Goal: Task Accomplishment & Management: Complete application form

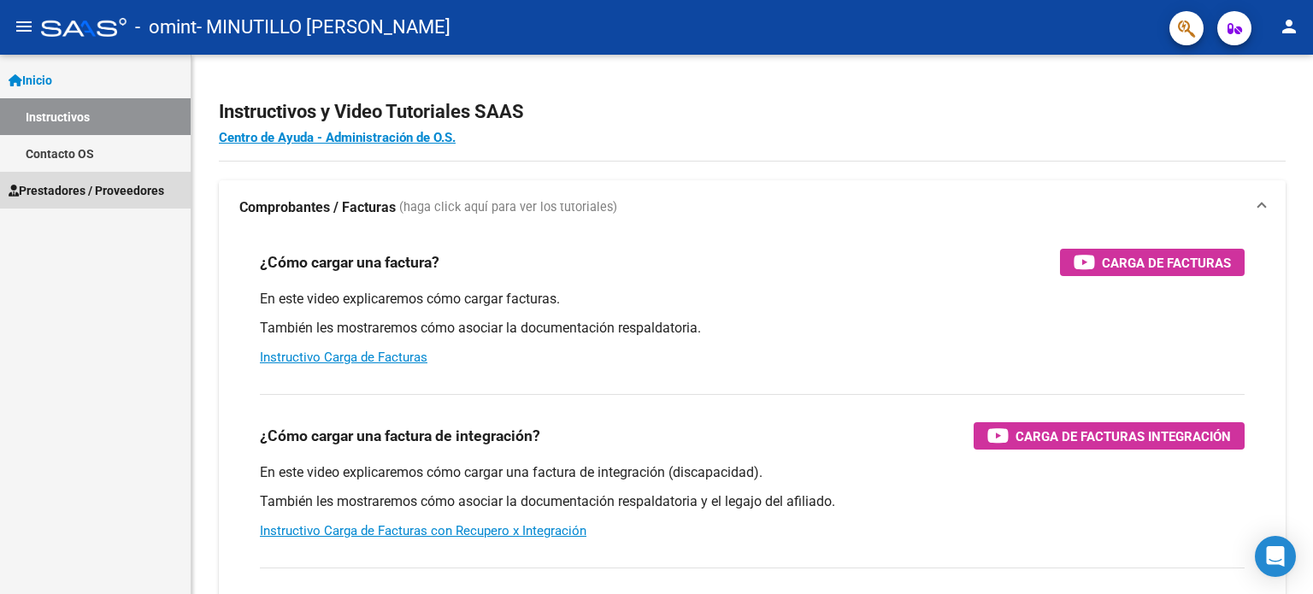
click at [104, 193] on span "Prestadores / Proveedores" at bounding box center [87, 190] width 156 height 19
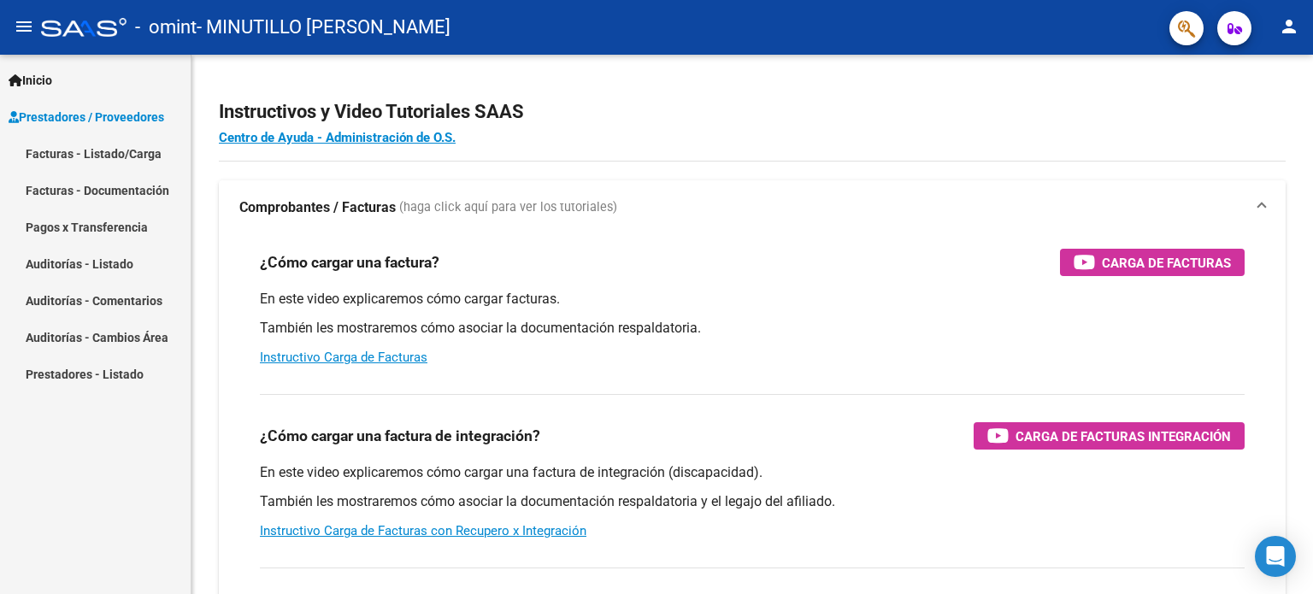
click at [123, 150] on link "Facturas - Listado/Carga" at bounding box center [95, 153] width 191 height 37
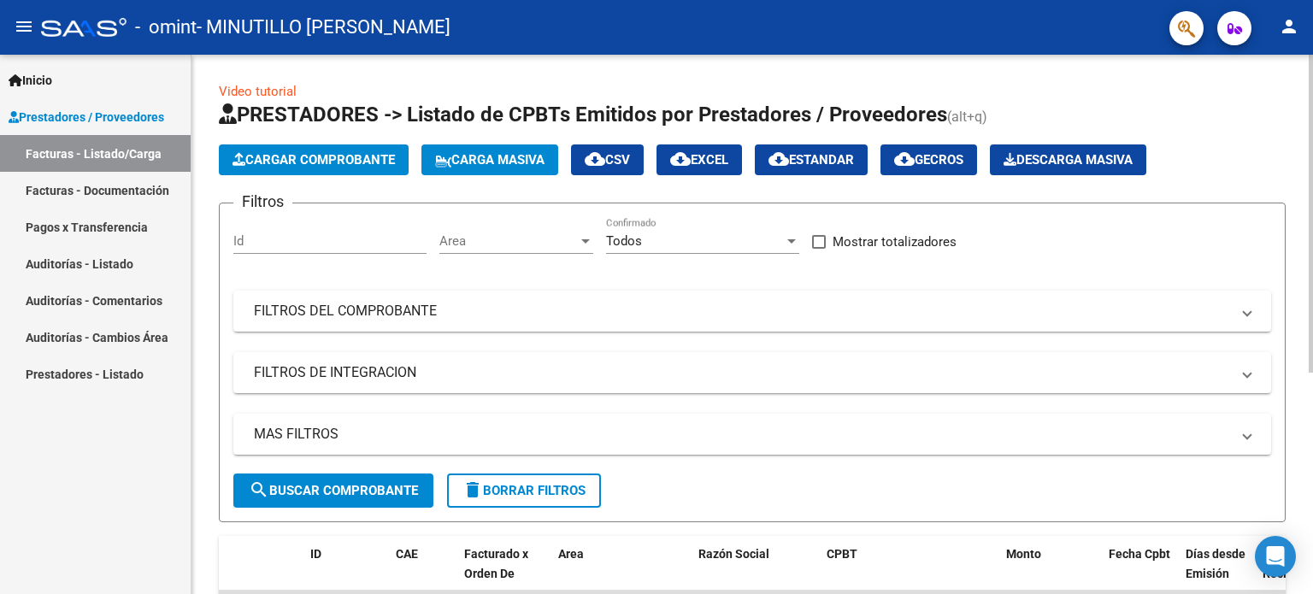
click at [309, 156] on span "Cargar Comprobante" at bounding box center [313, 159] width 162 height 15
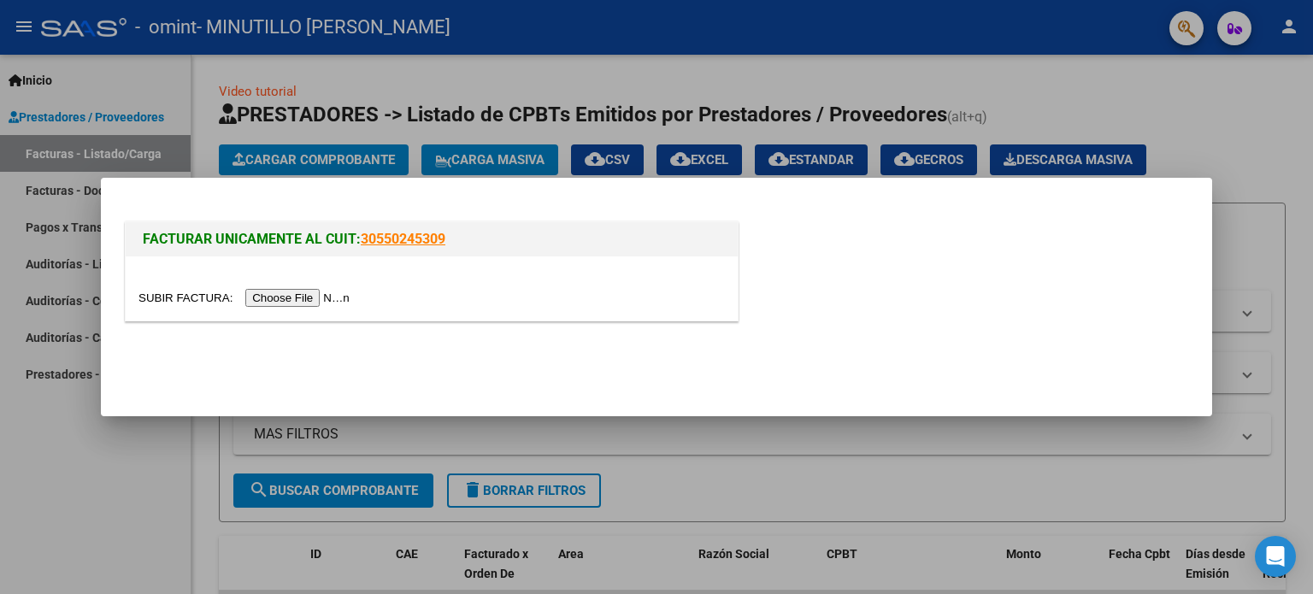
click at [280, 297] on input "file" at bounding box center [246, 298] width 216 height 18
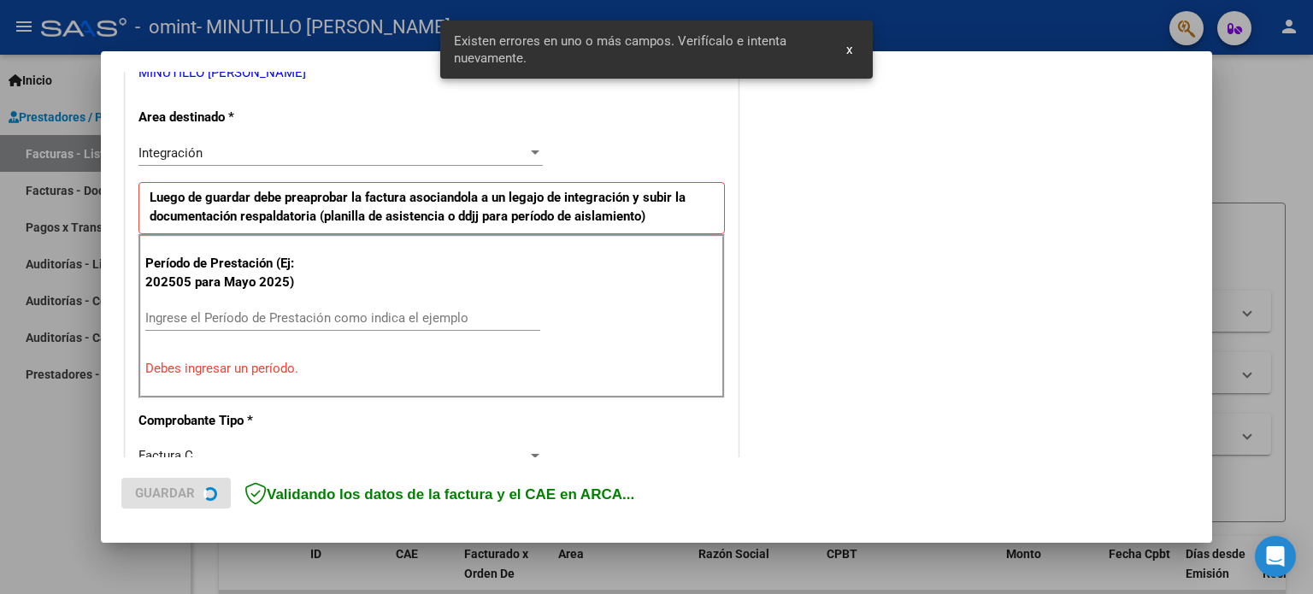
scroll to position [368, 0]
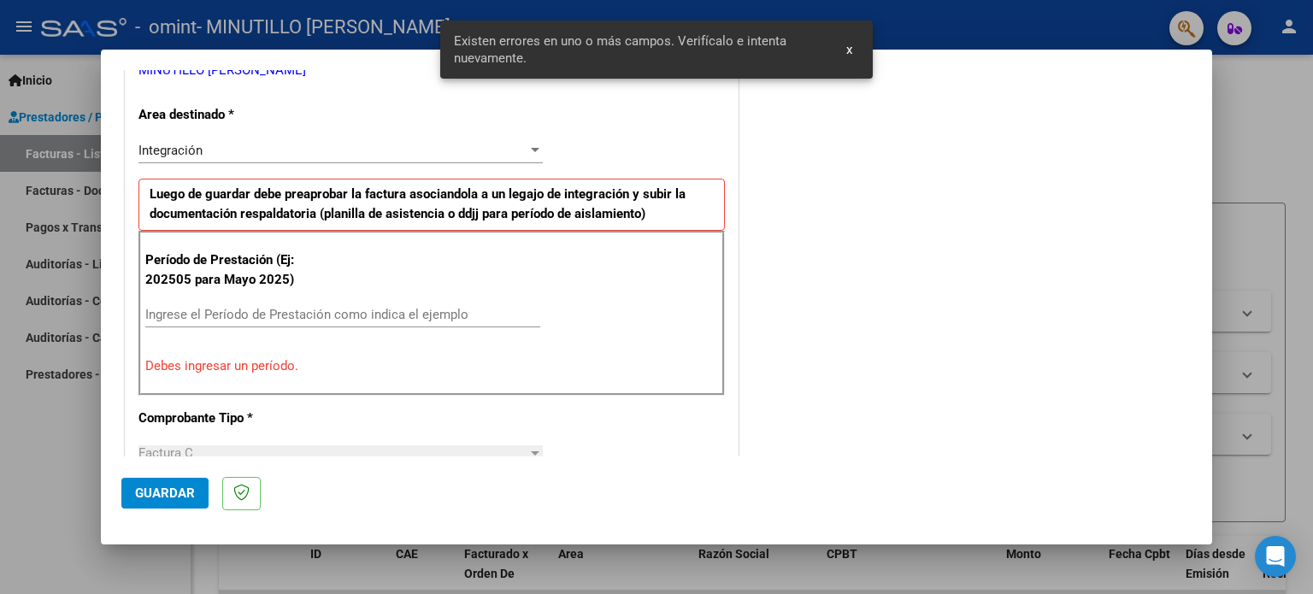
click at [848, 52] on span "x" at bounding box center [849, 49] width 6 height 15
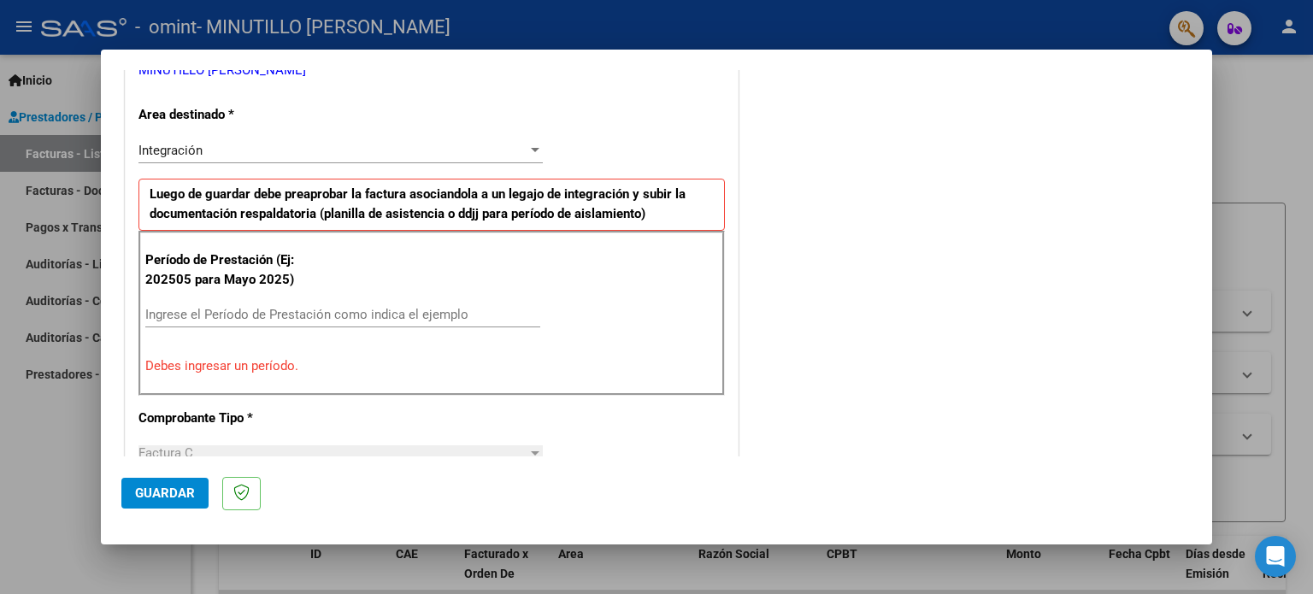
scroll to position [332, 0]
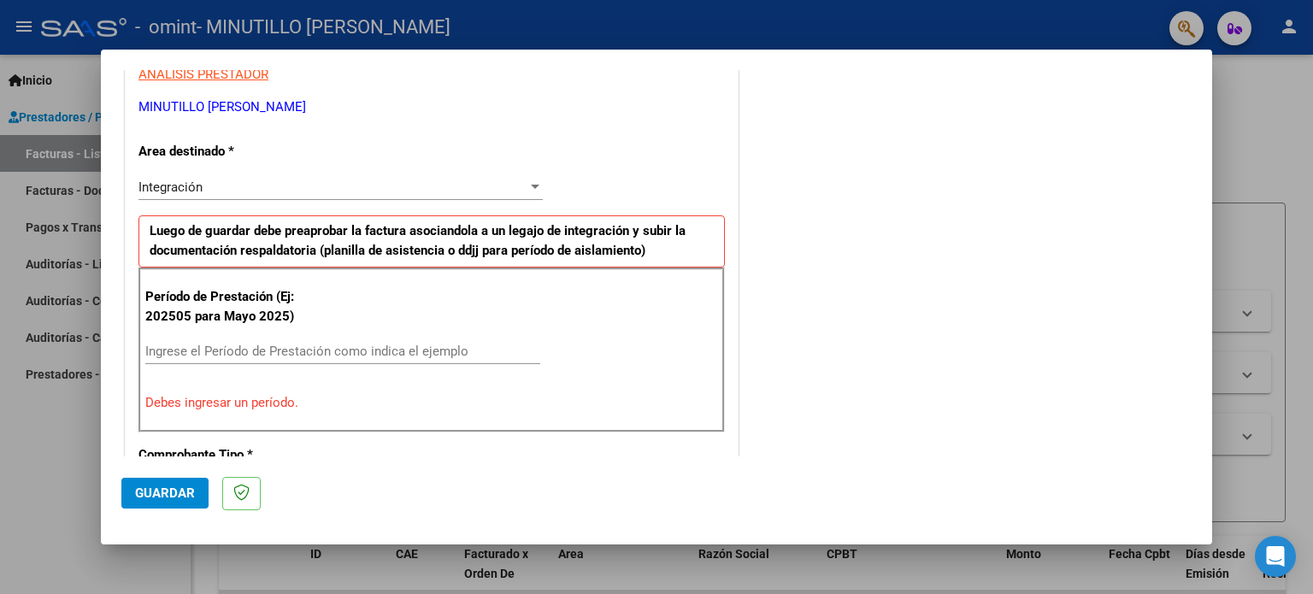
click at [186, 348] on input "Ingrese el Período de Prestación como indica el ejemplo" at bounding box center [342, 351] width 395 height 15
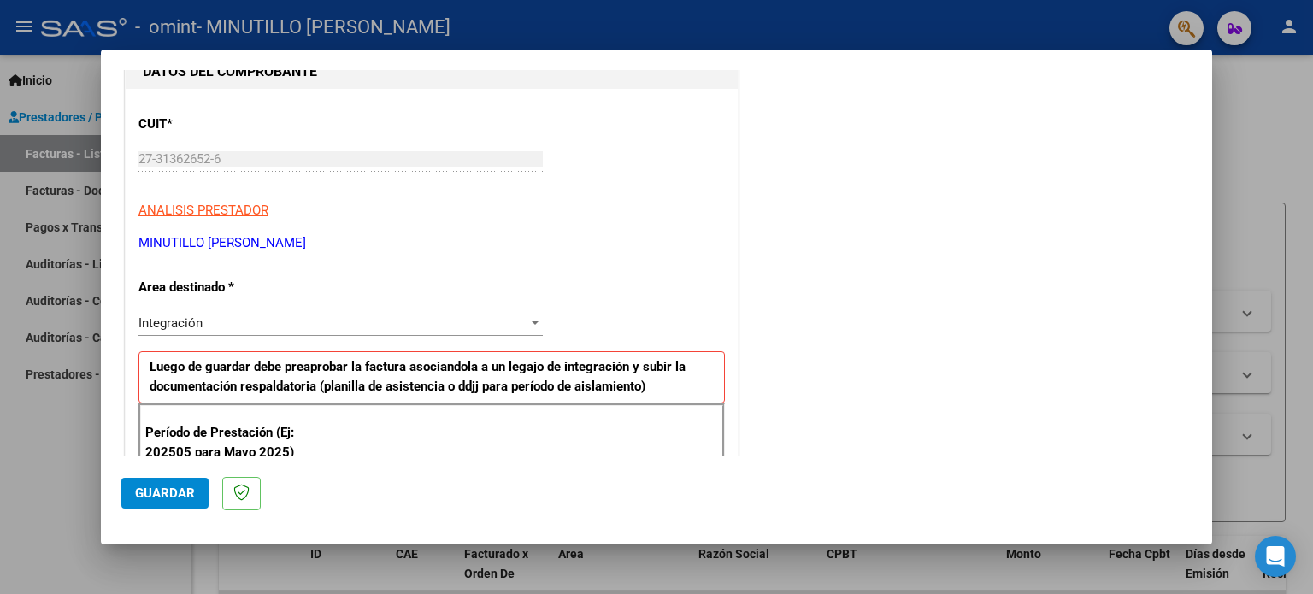
scroll to position [195, 0]
type input "202508"
click at [532, 324] on div at bounding box center [535, 323] width 9 height 4
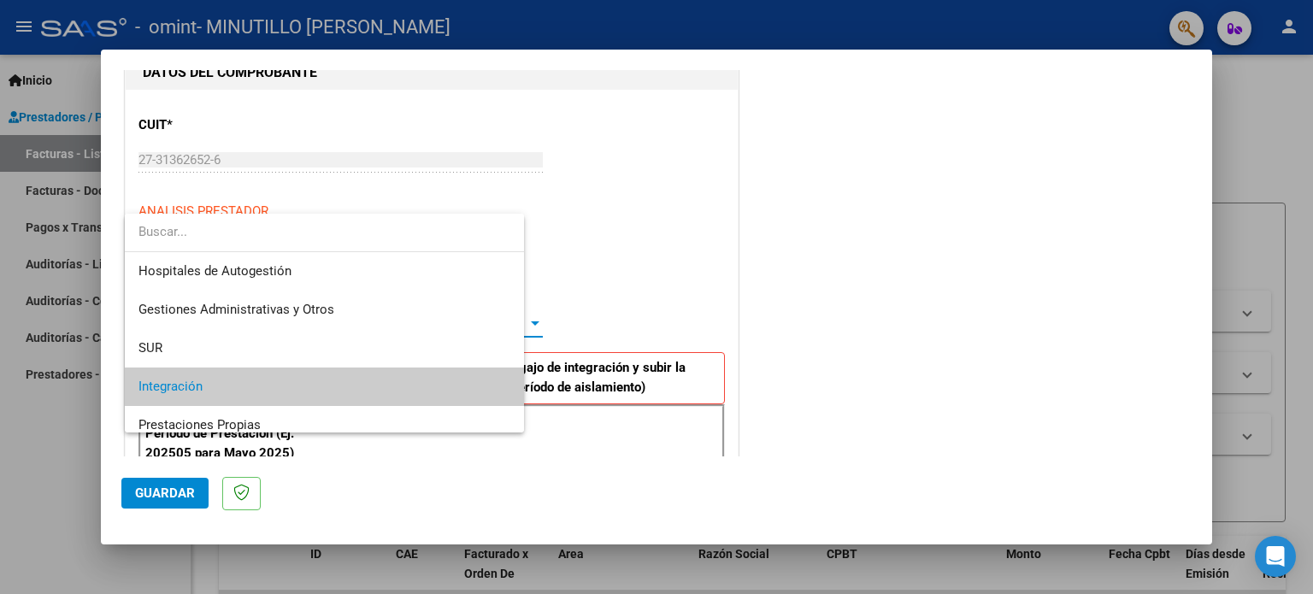
scroll to position [63, 0]
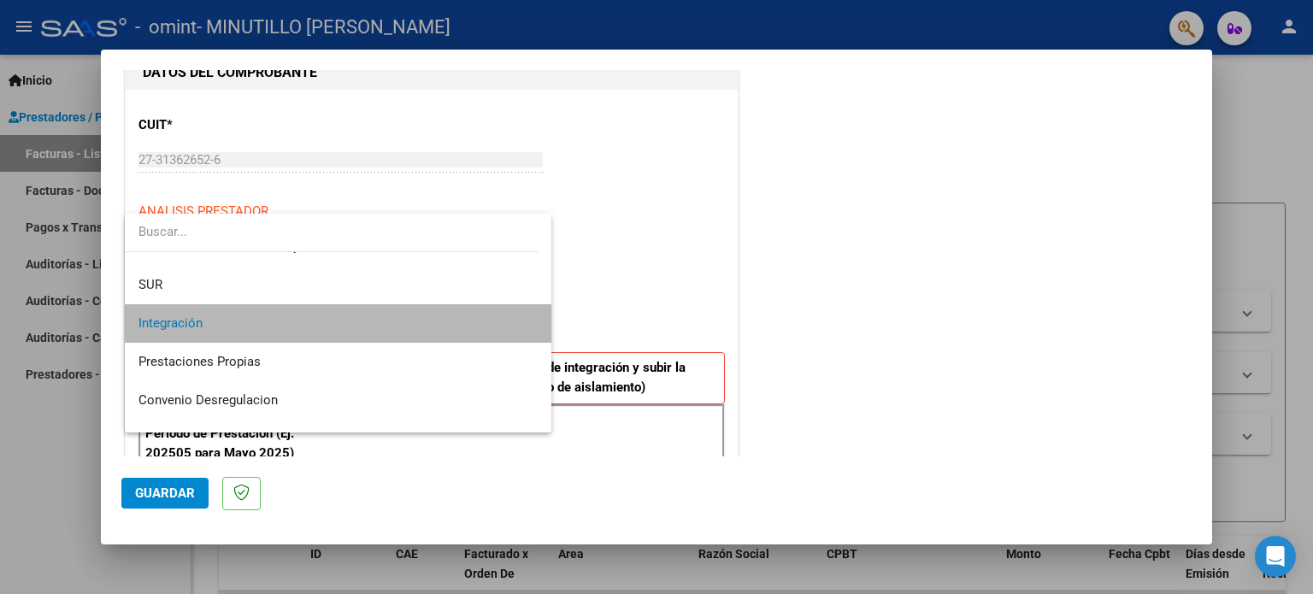
click at [532, 324] on mat-option "Integración" at bounding box center [338, 323] width 427 height 38
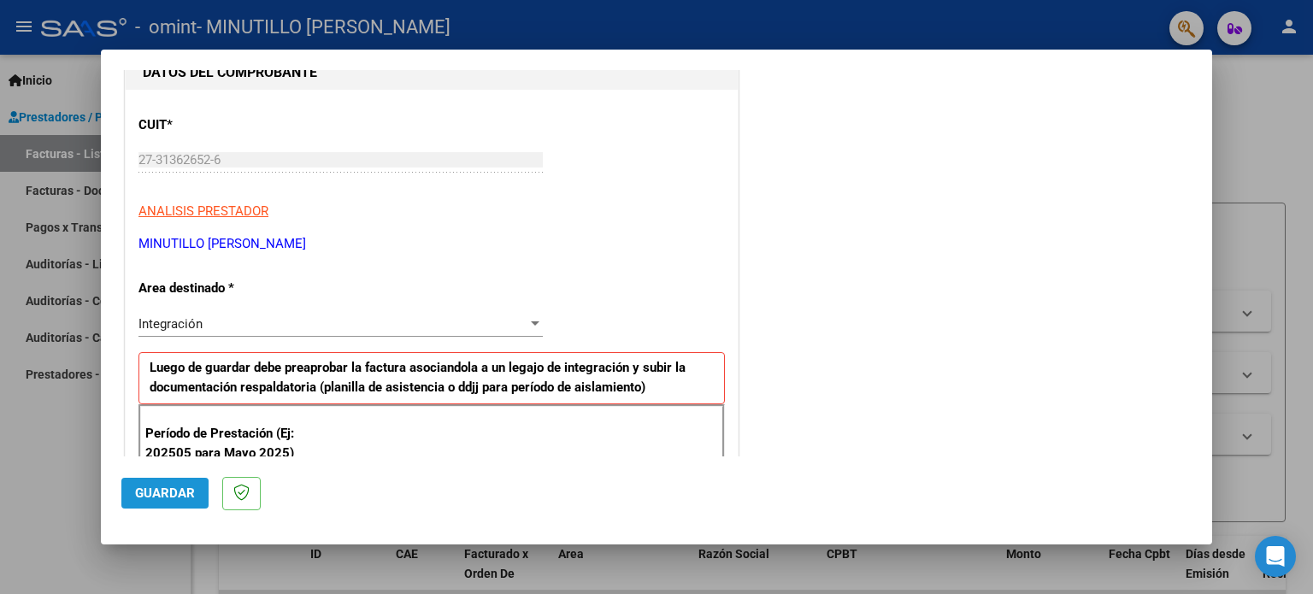
click at [155, 495] on span "Guardar" at bounding box center [165, 492] width 60 height 15
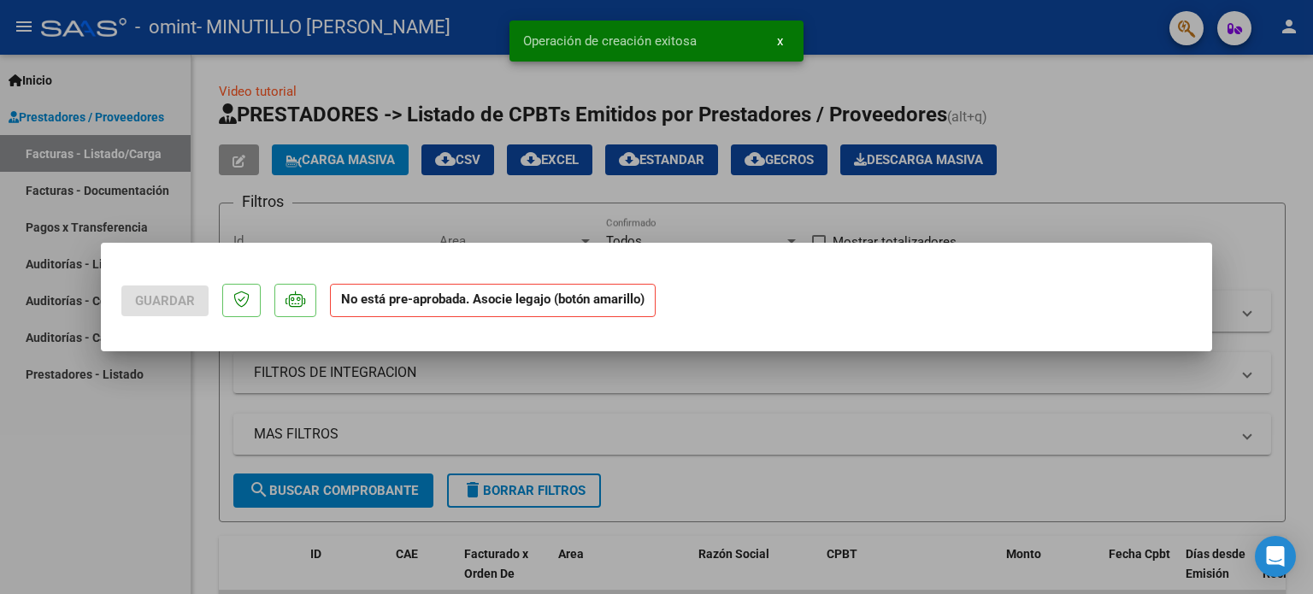
scroll to position [0, 0]
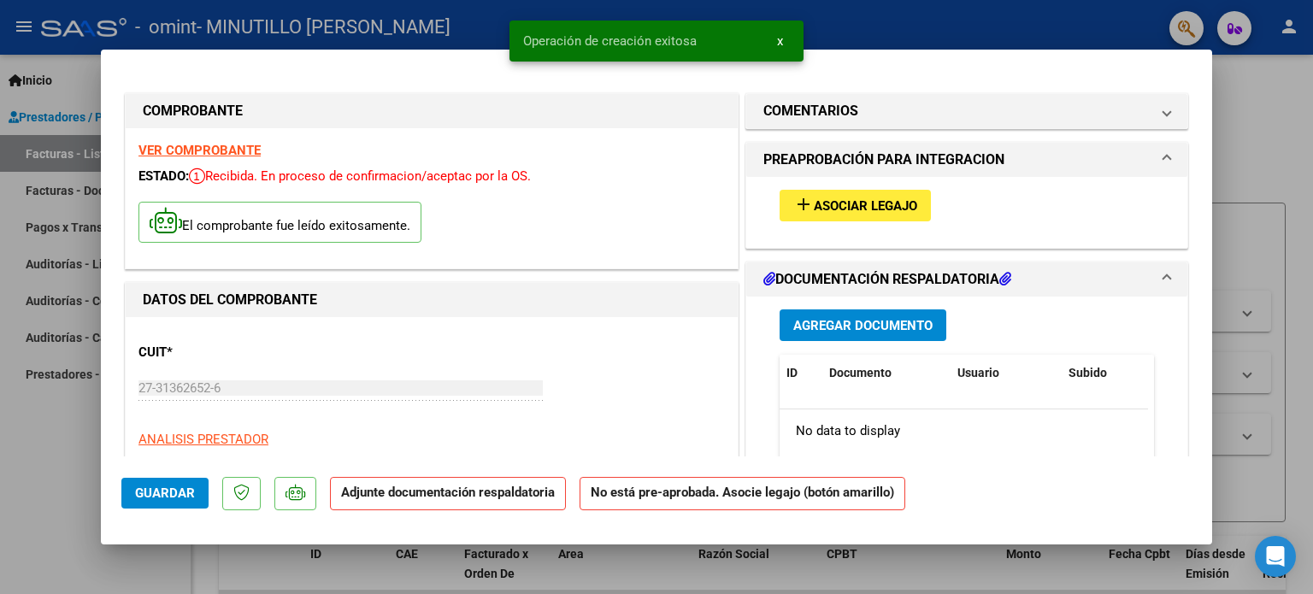
click at [853, 198] on span "Asociar Legajo" at bounding box center [865, 205] width 103 height 15
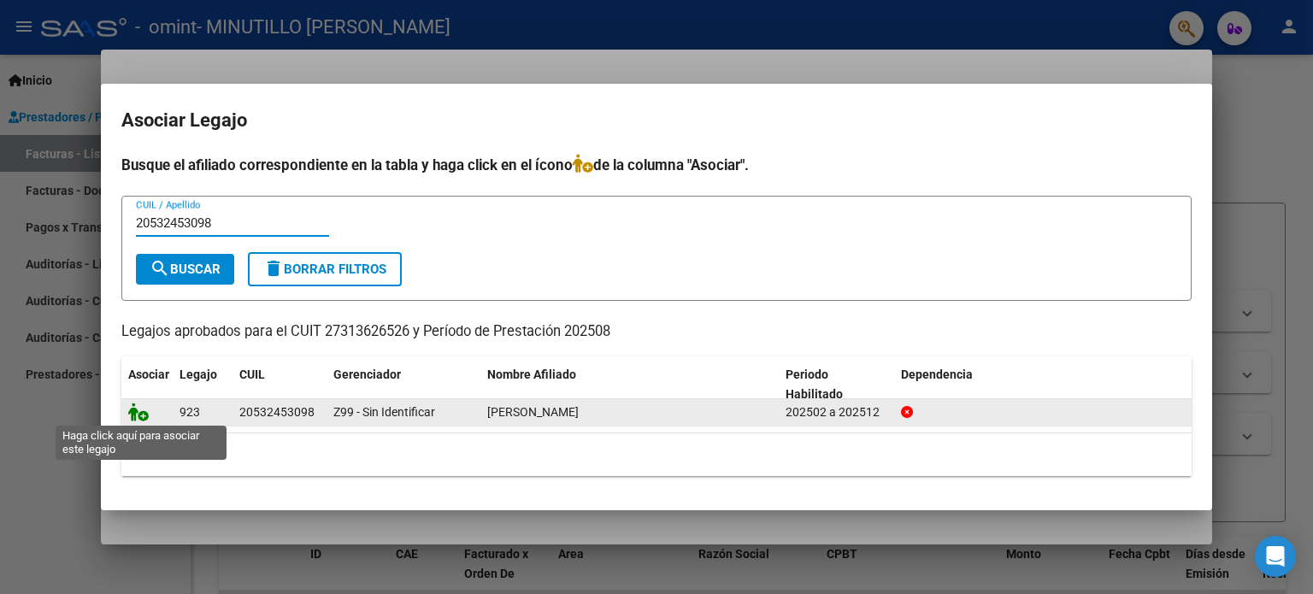
type input "20532453098"
click at [141, 413] on icon at bounding box center [138, 412] width 21 height 19
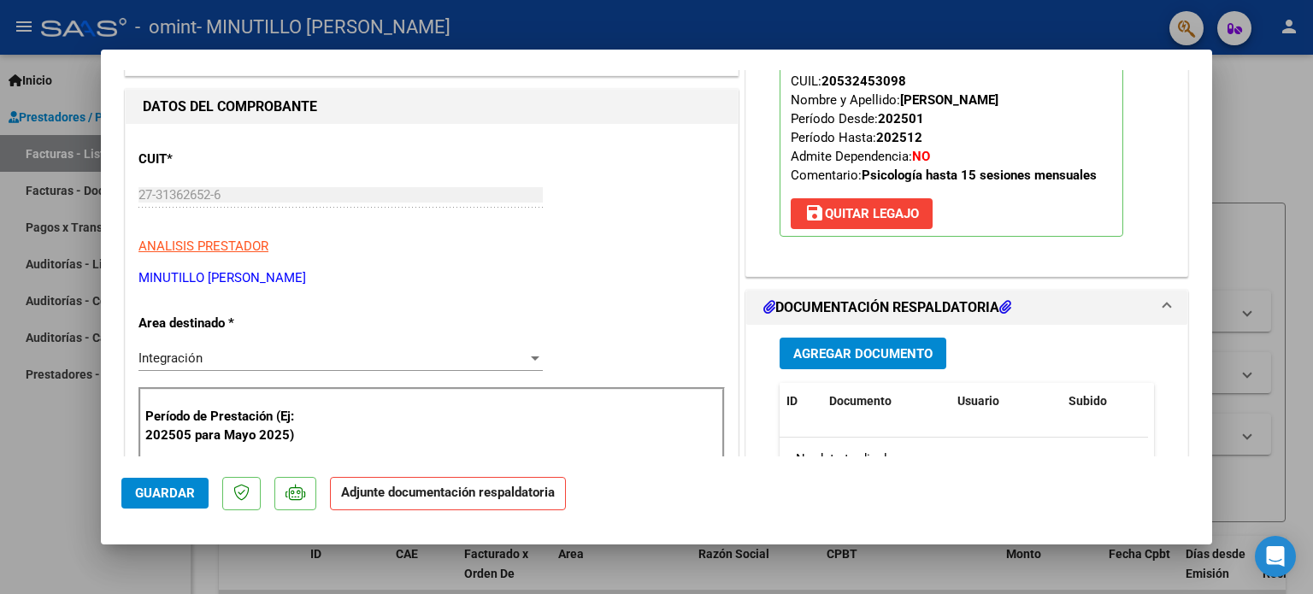
scroll to position [319, 0]
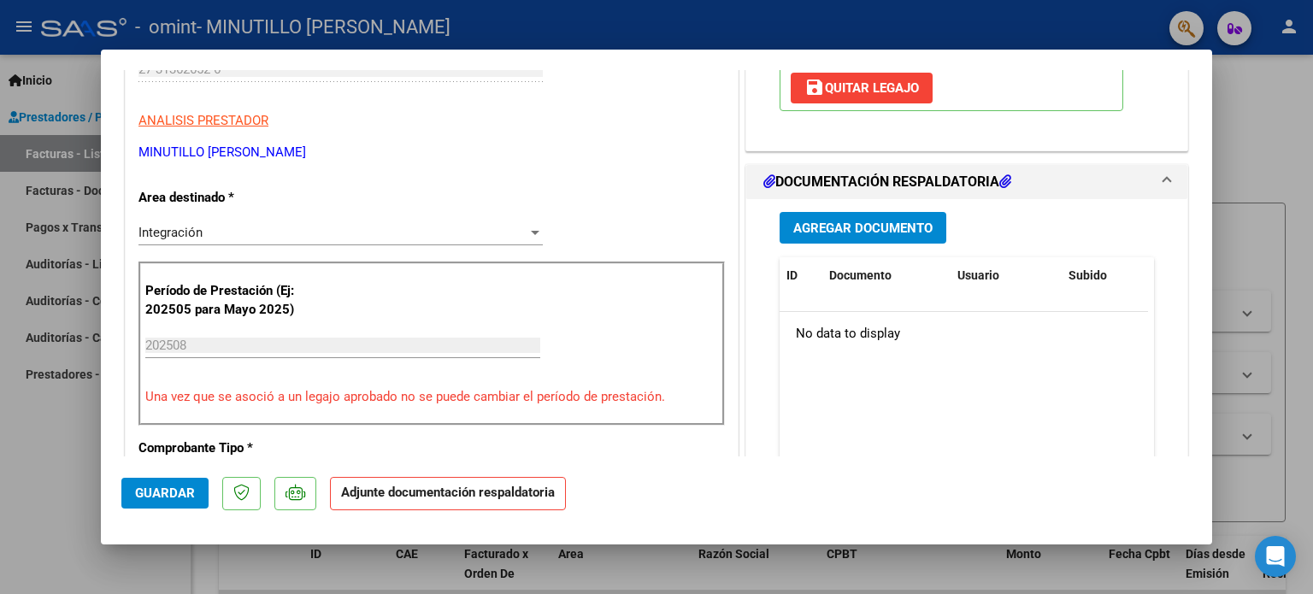
click at [844, 223] on span "Agregar Documento" at bounding box center [862, 228] width 139 height 15
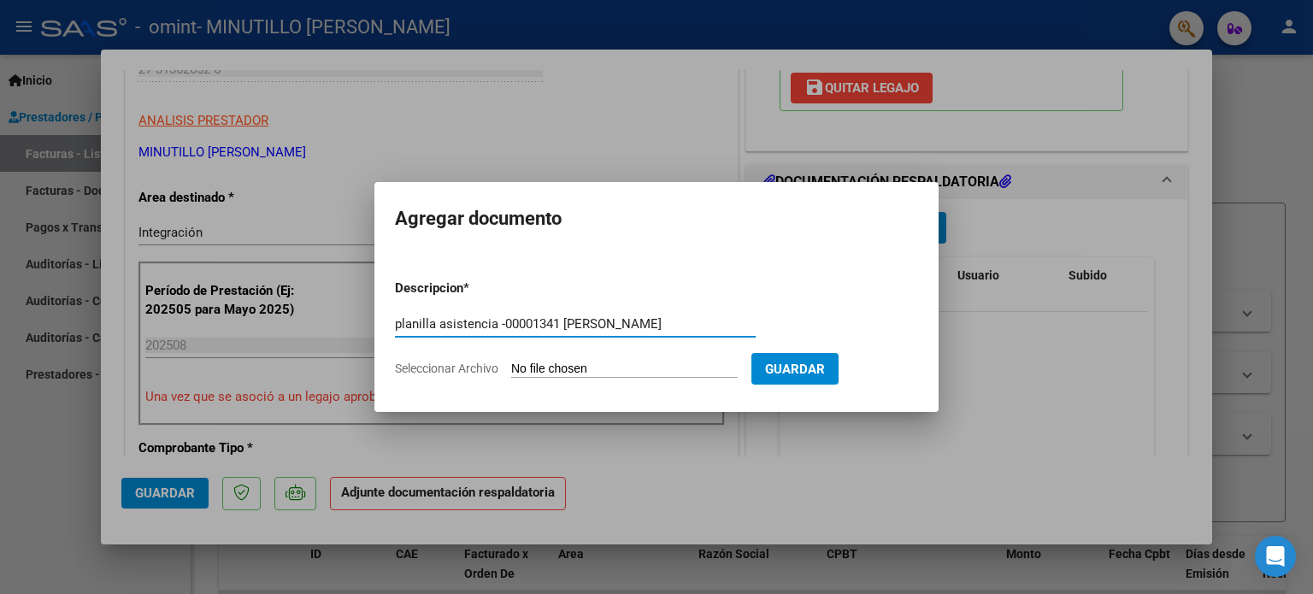
type input "planilla asistencia -00001341 [PERSON_NAME]"
click at [527, 351] on div "planilla asistencia -00001341 [PERSON_NAME] Escriba aquí una descripcion" at bounding box center [575, 332] width 361 height 42
click at [478, 373] on span "Seleccionar Archivo" at bounding box center [446, 369] width 103 height 14
click at [511, 373] on input "Seleccionar Archivo" at bounding box center [624, 370] width 227 height 16
type input "C:\fakepath\planilla asistencia-00001341 [PERSON_NAME] psicologia.pdf"
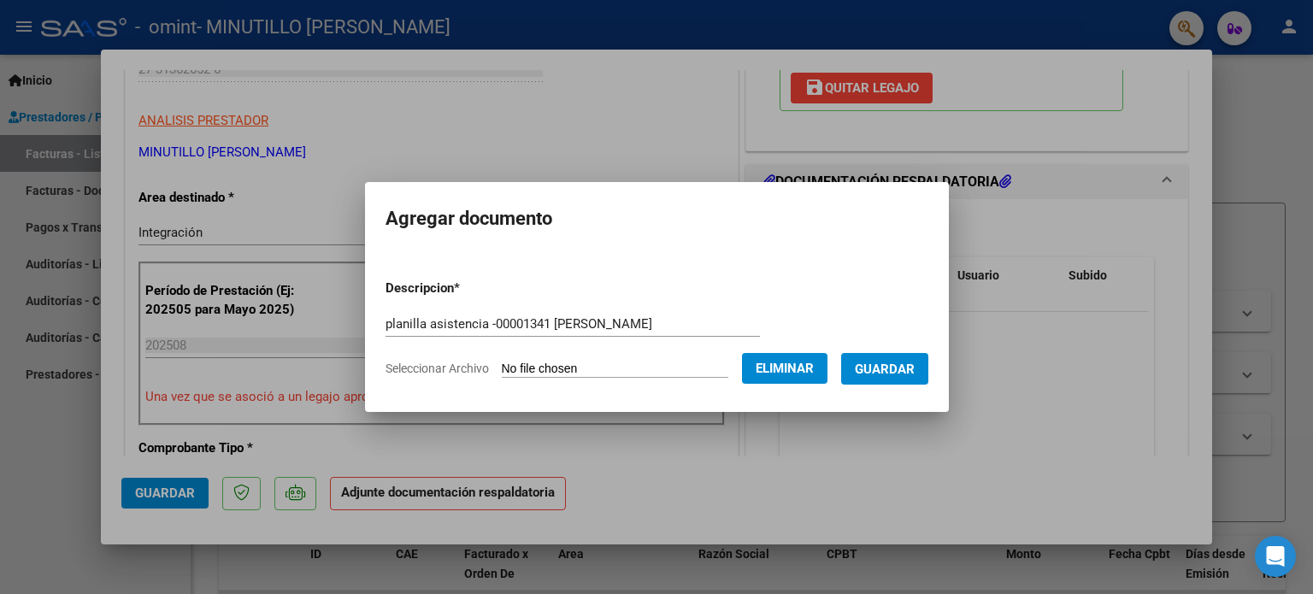
click at [889, 371] on span "Guardar" at bounding box center [885, 369] width 60 height 15
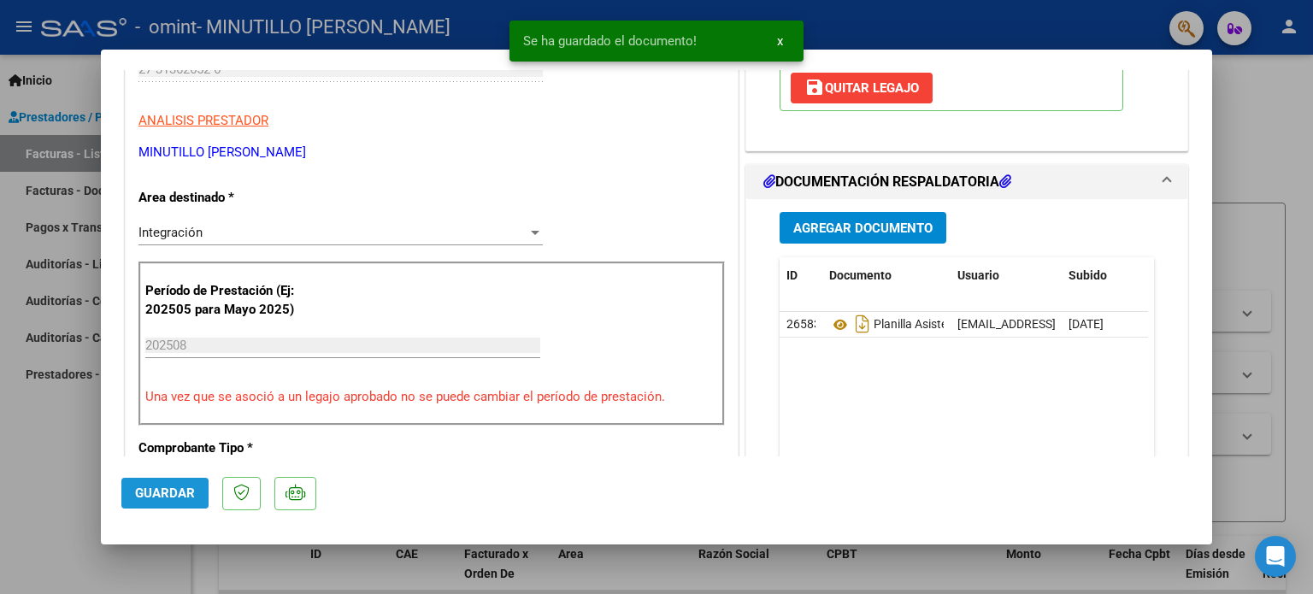
click at [144, 488] on span "Guardar" at bounding box center [165, 492] width 60 height 15
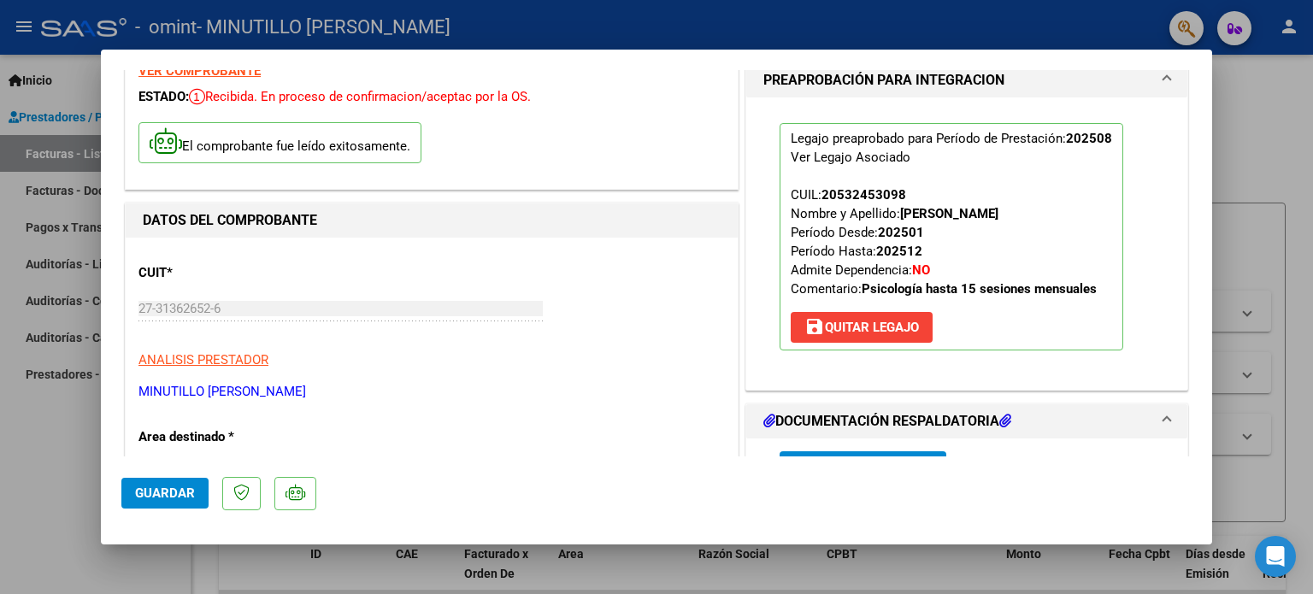
scroll to position [0, 0]
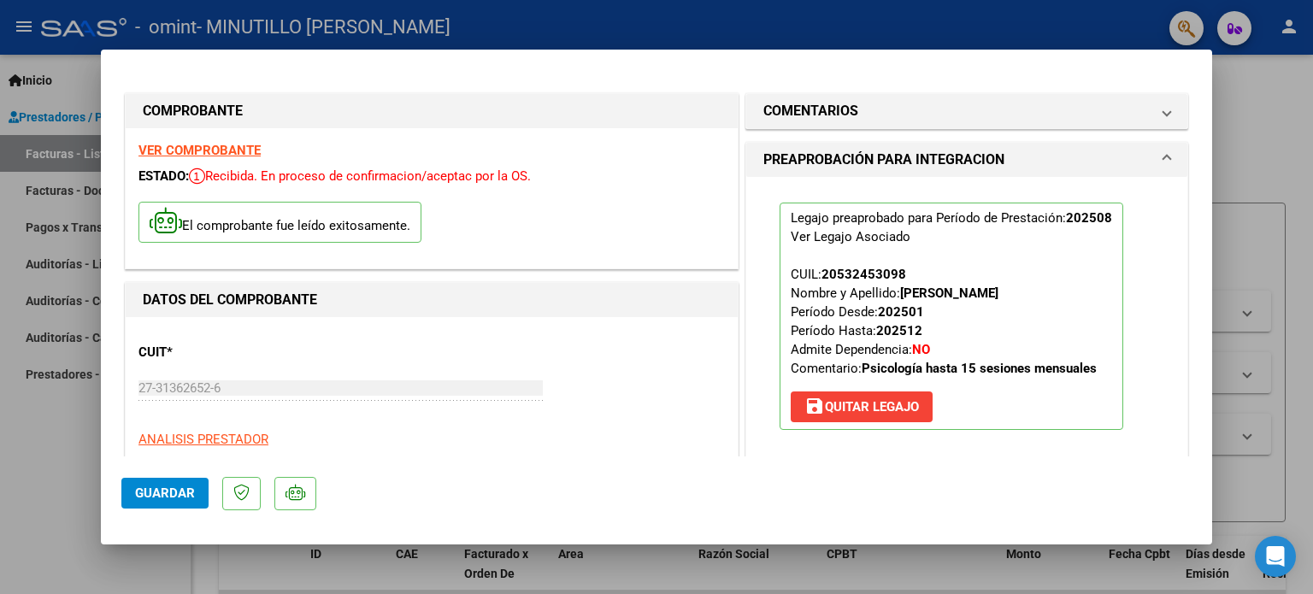
click at [157, 494] on span "Guardar" at bounding box center [165, 492] width 60 height 15
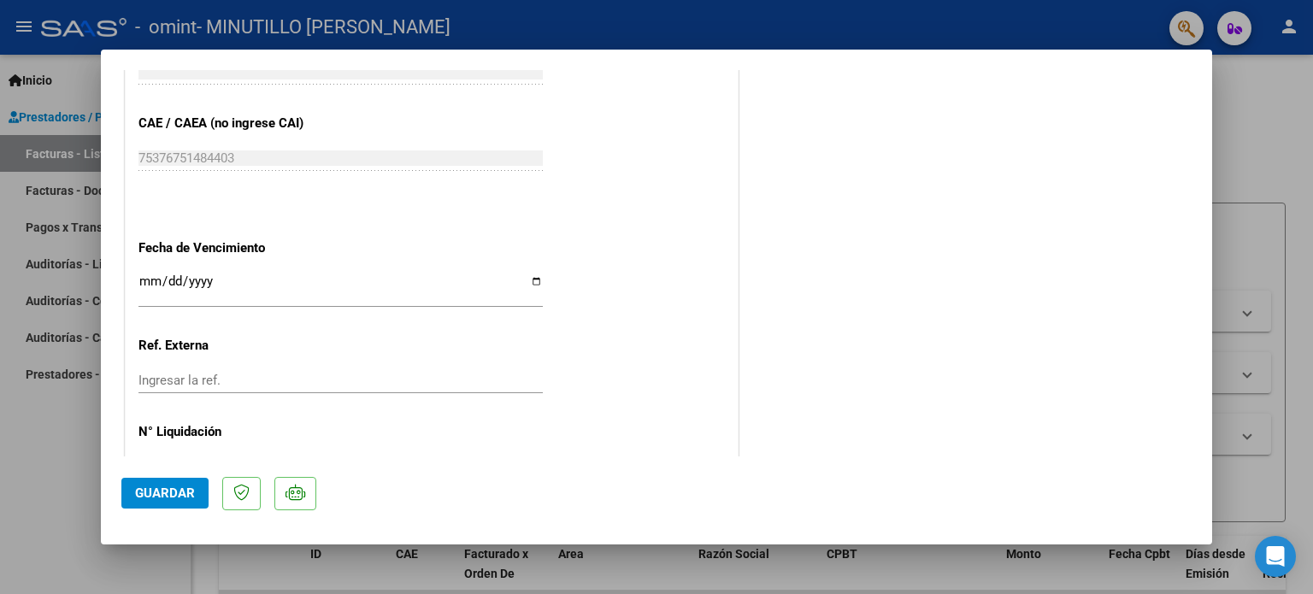
scroll to position [1142, 0]
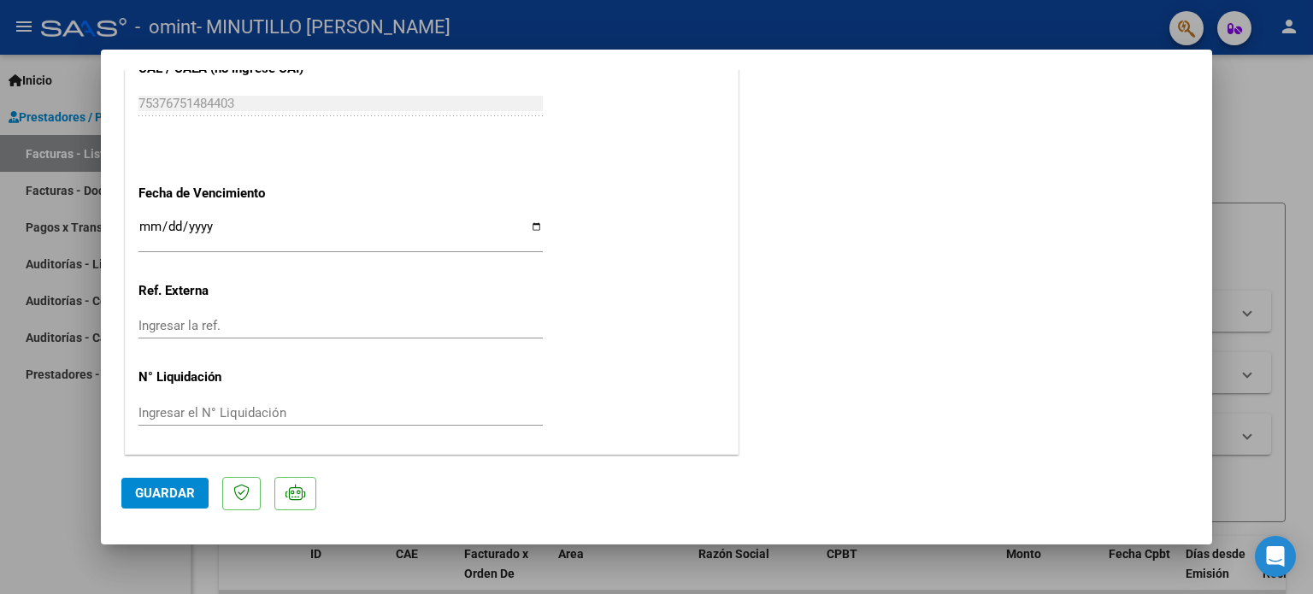
click at [1292, 23] on div at bounding box center [656, 297] width 1313 height 594
type input "$ 0,00"
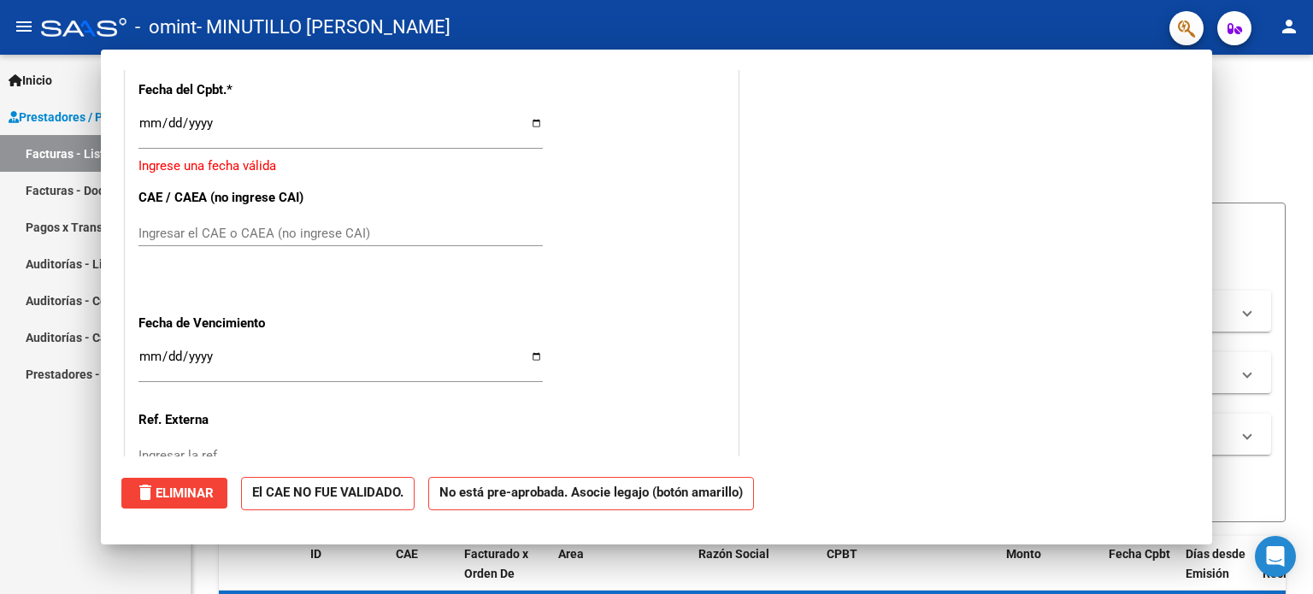
scroll to position [0, 0]
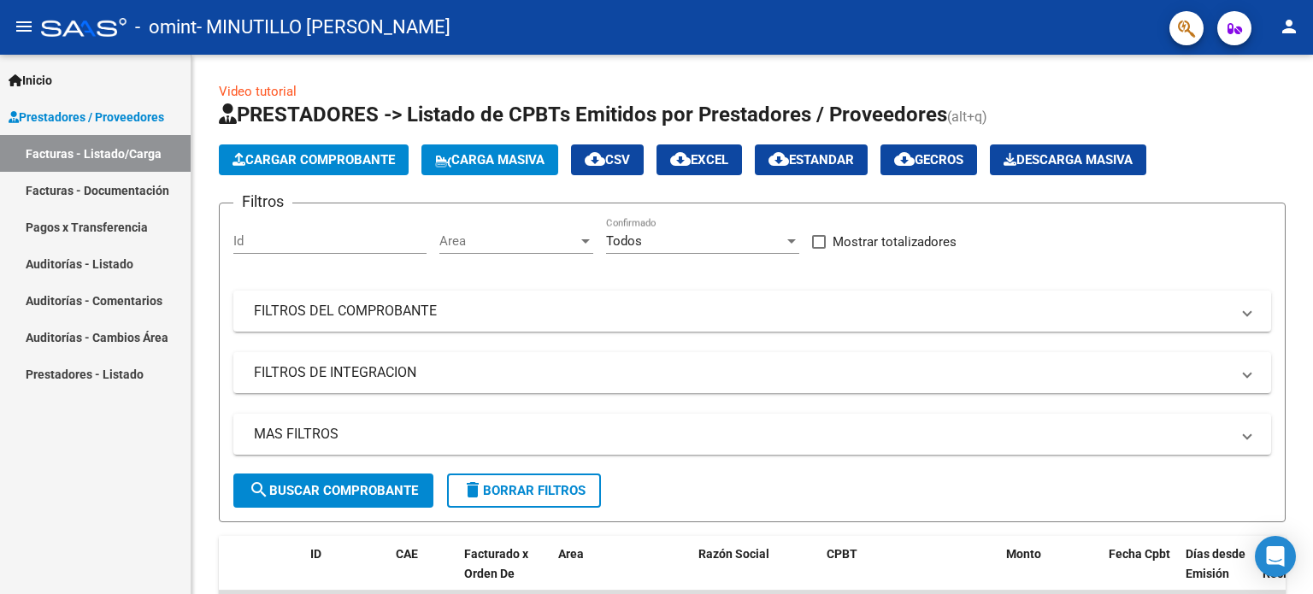
click at [1292, 23] on mat-icon "person" at bounding box center [1289, 26] width 21 height 21
click at [1312, 518] on div at bounding box center [656, 297] width 1313 height 594
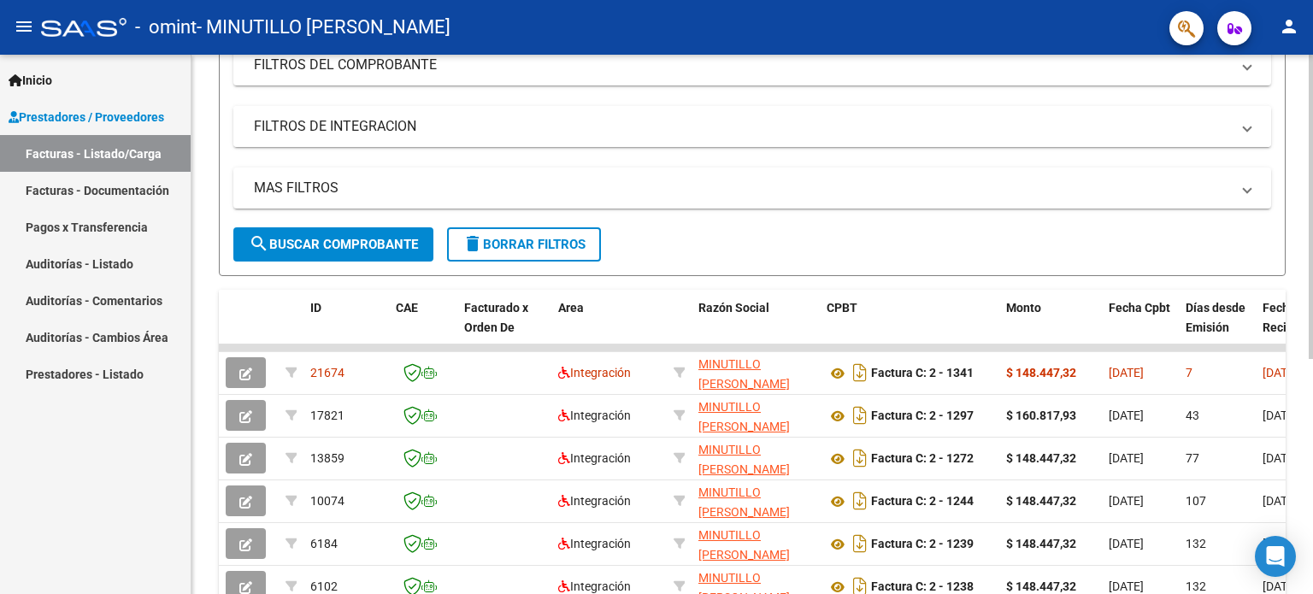
scroll to position [328, 0]
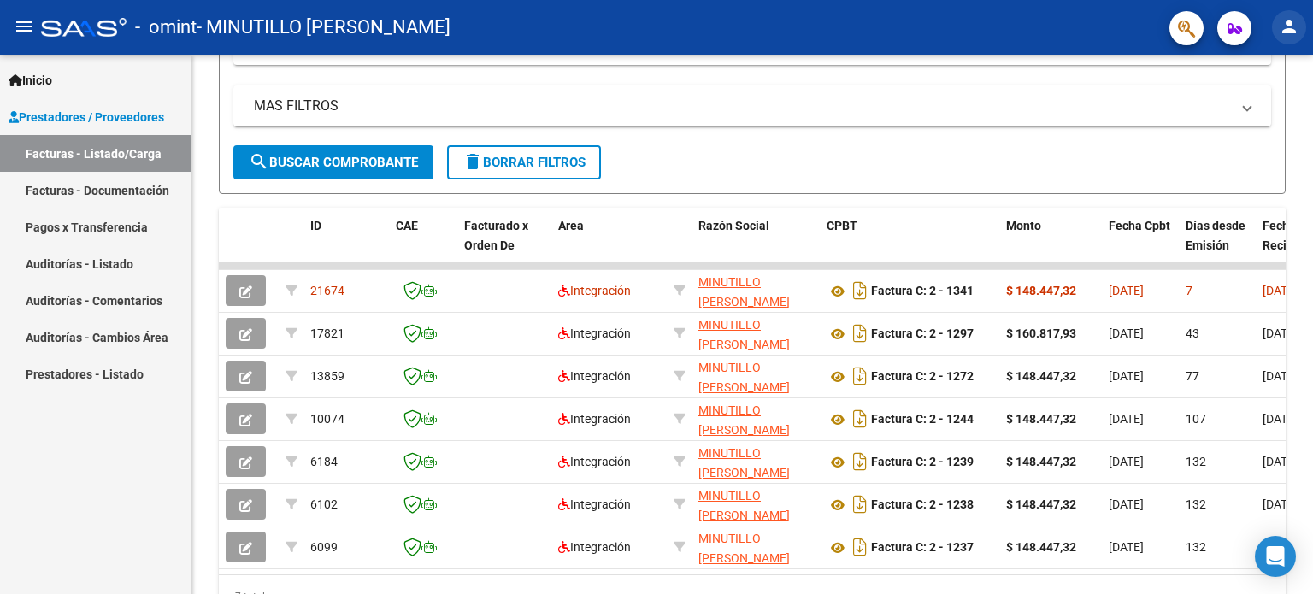
click at [1286, 26] on mat-icon "person" at bounding box center [1289, 26] width 21 height 21
click at [1258, 105] on button "exit_to_app Salir" at bounding box center [1254, 112] width 104 height 41
